Goal: Browse casually: Explore the website without a specific task or goal

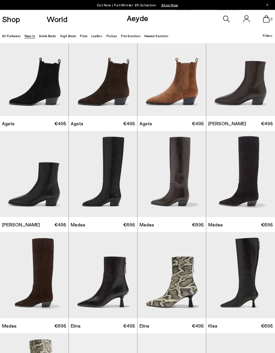
scroll to position [115, 0]
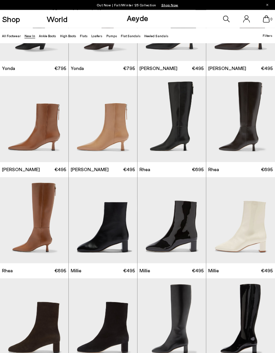
scroll to position [676, 0]
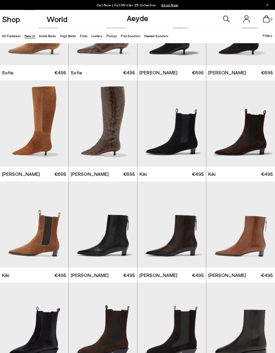
scroll to position [1379, 0]
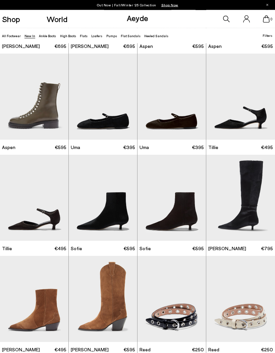
scroll to position [2215, 0]
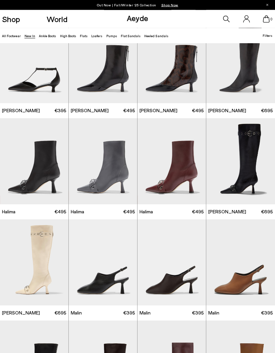
scroll to position [3163, 0]
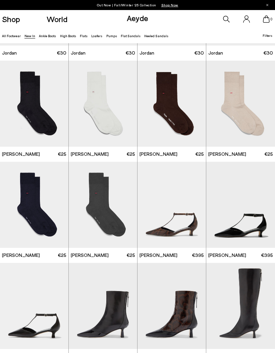
scroll to position [2915, 0]
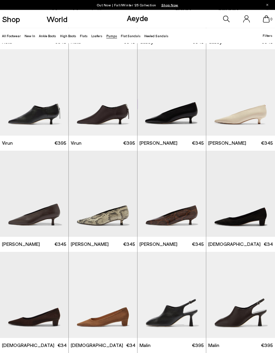
scroll to position [399, 0]
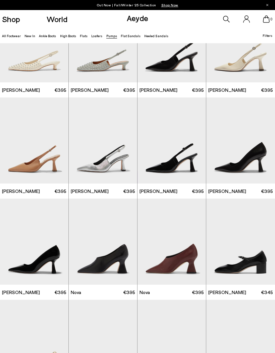
scroll to position [1463, 0]
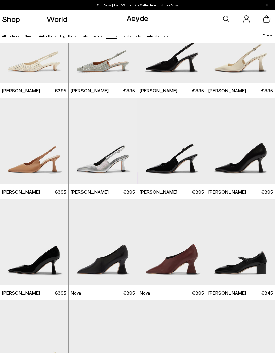
click at [29, 38] on link "New In" at bounding box center [29, 36] width 11 height 4
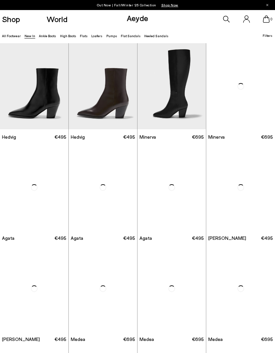
scroll to position [0, 0]
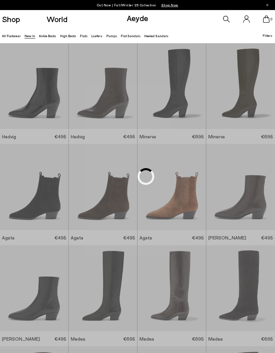
scroll to position [611, 0]
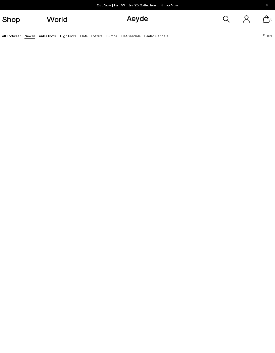
scroll to position [611, 0]
